Goal: Find specific page/section: Find specific page/section

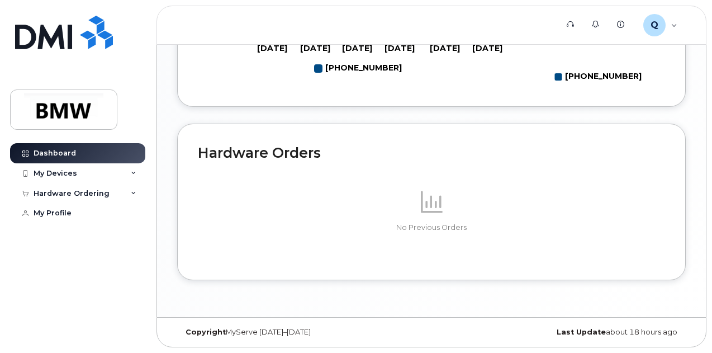
scroll to position [652, 0]
click at [67, 167] on div "My Devices" at bounding box center [77, 173] width 135 height 20
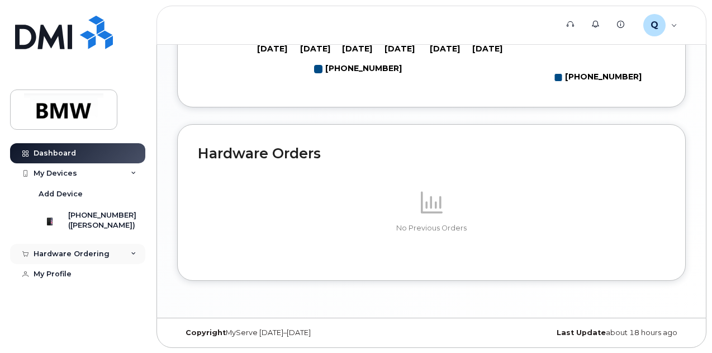
click at [97, 258] on div "Hardware Ordering" at bounding box center [72, 253] width 76 height 9
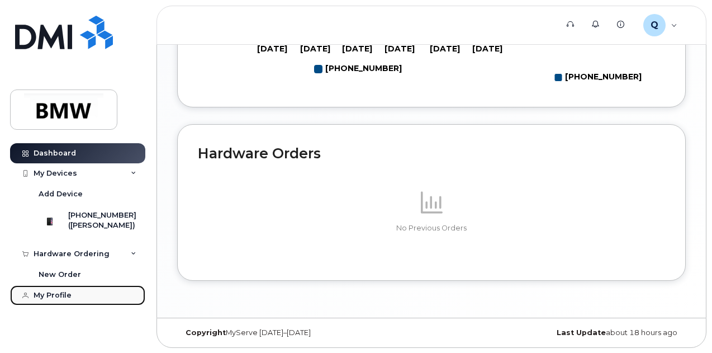
click at [64, 300] on div "My Profile" at bounding box center [53, 295] width 38 height 9
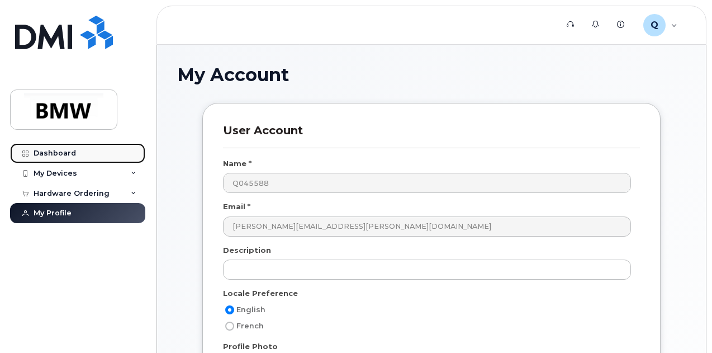
click at [70, 154] on div "Dashboard" at bounding box center [55, 153] width 42 height 9
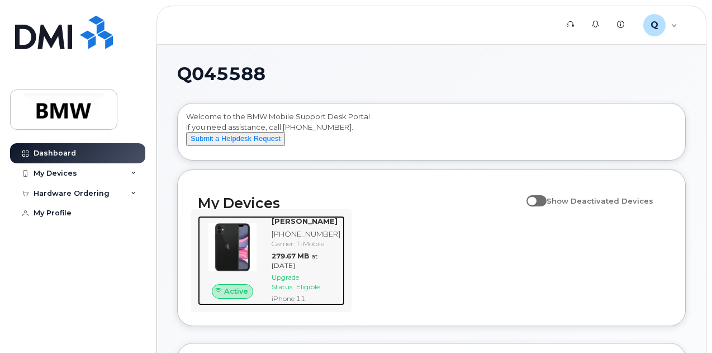
click at [240, 260] on img at bounding box center [232, 246] width 51 height 51
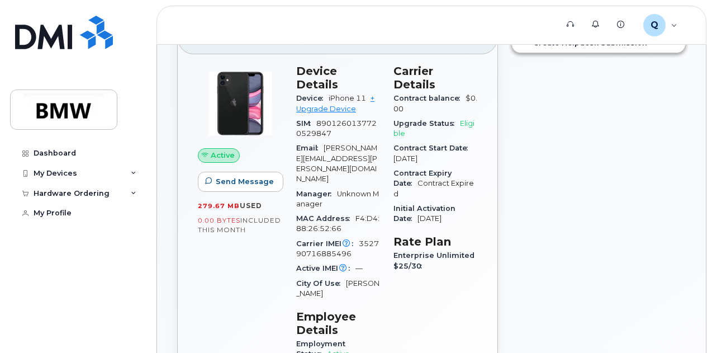
scroll to position [71, 0]
